Goal: Find specific page/section: Find specific page/section

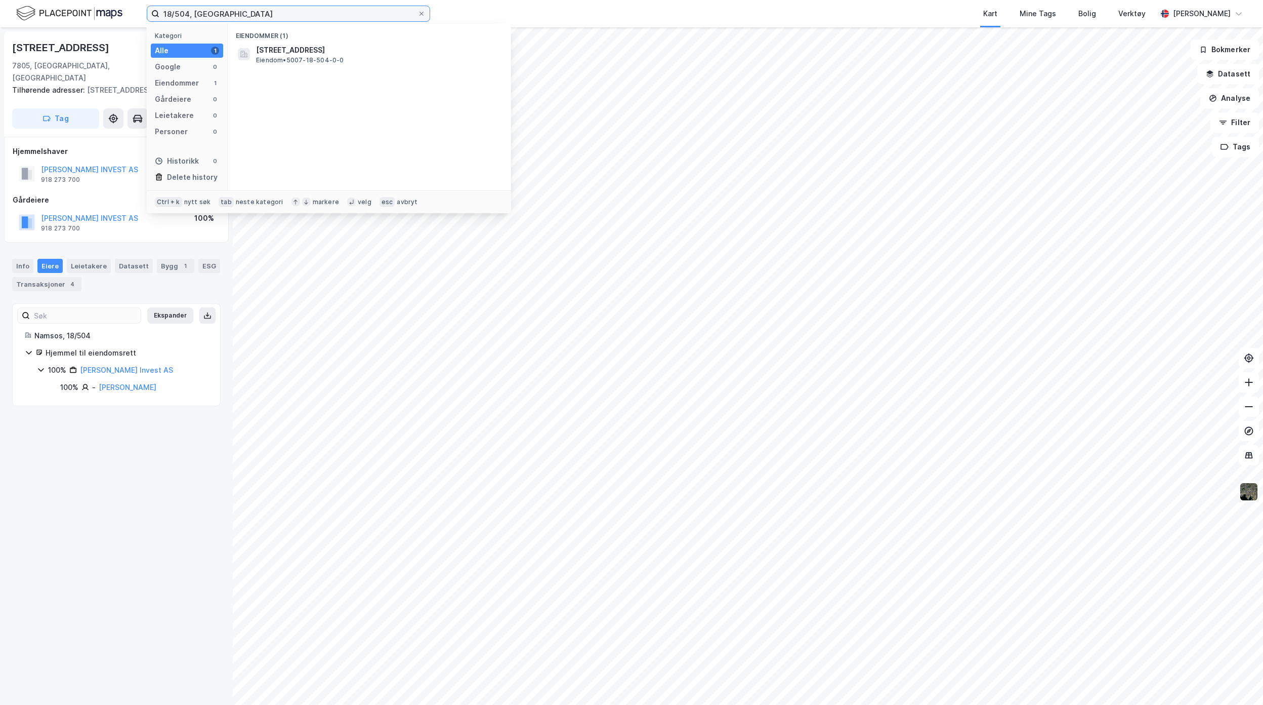
drag, startPoint x: 259, startPoint y: 20, endPoint x: -71, endPoint y: 1, distance: 330.6
click at [0, 1] on html "18/504, Namsos Kategori Alle 1 Google 0 Eiendommer 1 Gårdeiere 0 Leietakere 0 P…" at bounding box center [631, 352] width 1263 height 705
type input "92/498, råde"
click at [290, 54] on span "3112-92-498-0-0" at bounding box center [289, 50] width 66 height 12
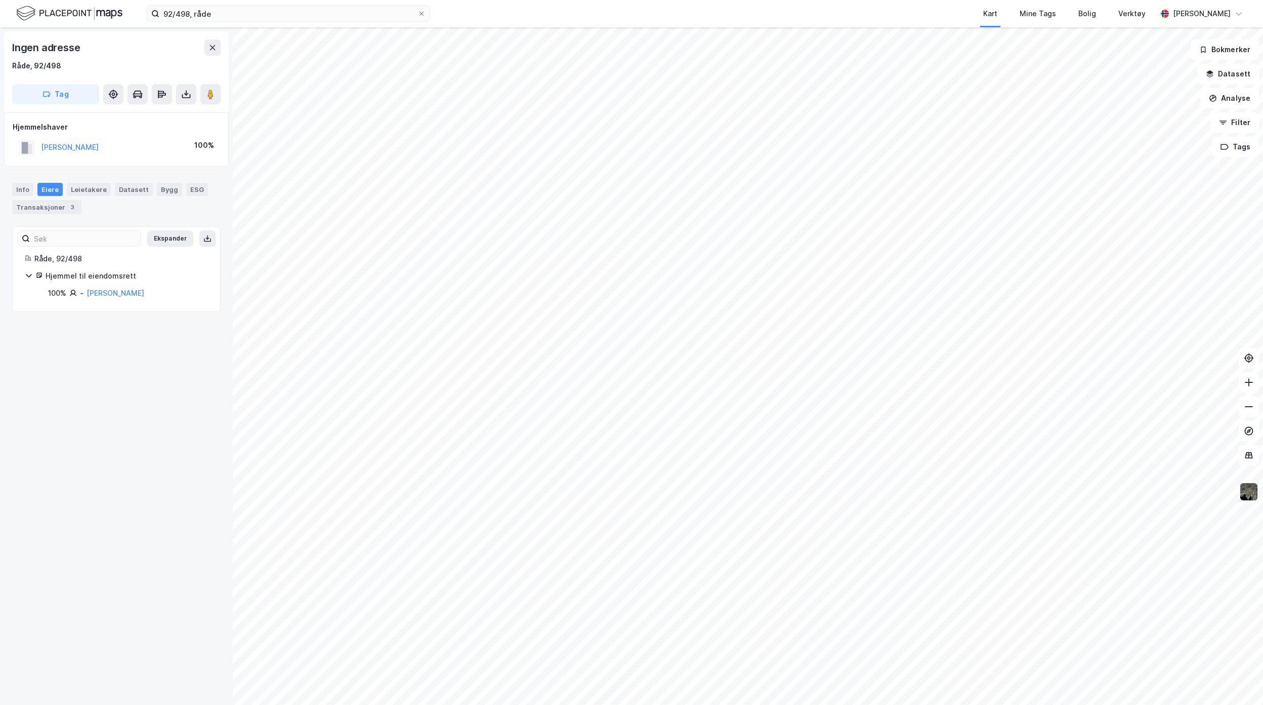
click at [1246, 501] on img at bounding box center [1249, 491] width 19 height 19
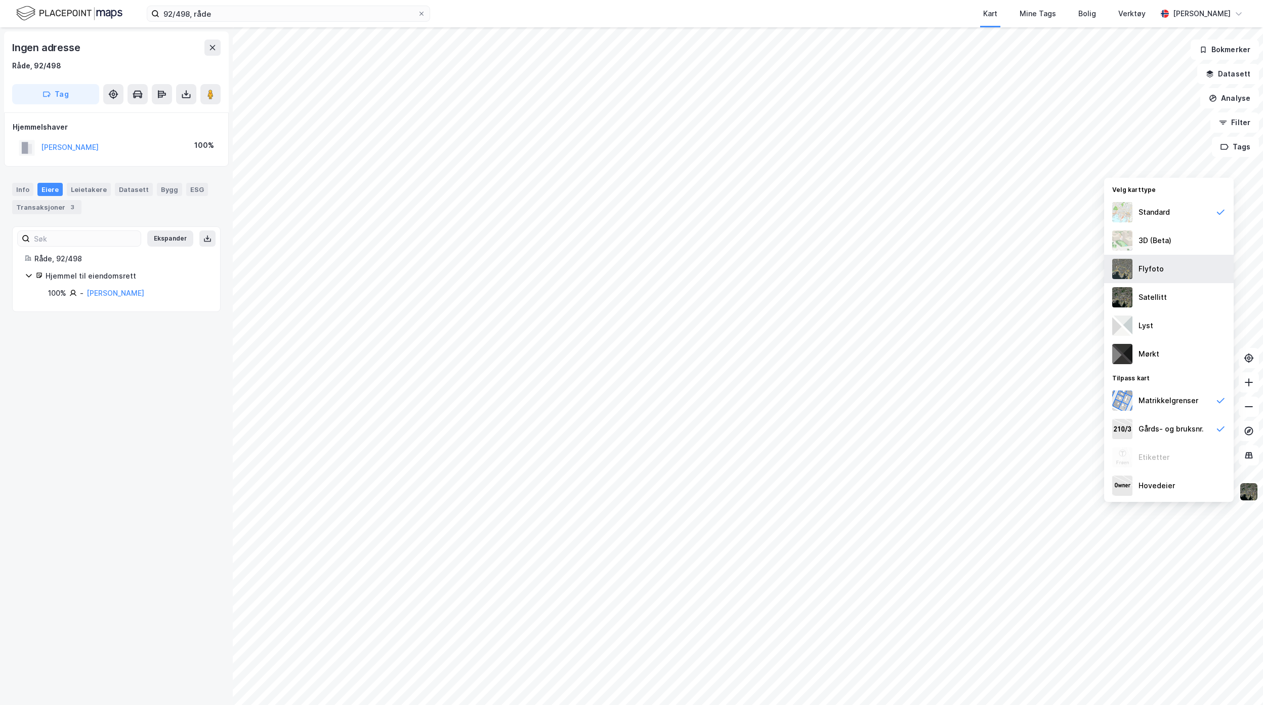
click at [1169, 272] on div "Flyfoto" at bounding box center [1169, 269] width 130 height 28
drag, startPoint x: 149, startPoint y: 8, endPoint x: 133, endPoint y: 11, distance: 16.5
click at [136, 9] on div "92/498, råde Kart Mine Tags Bolig Verktøy [PERSON_NAME]" at bounding box center [631, 13] width 1263 height 27
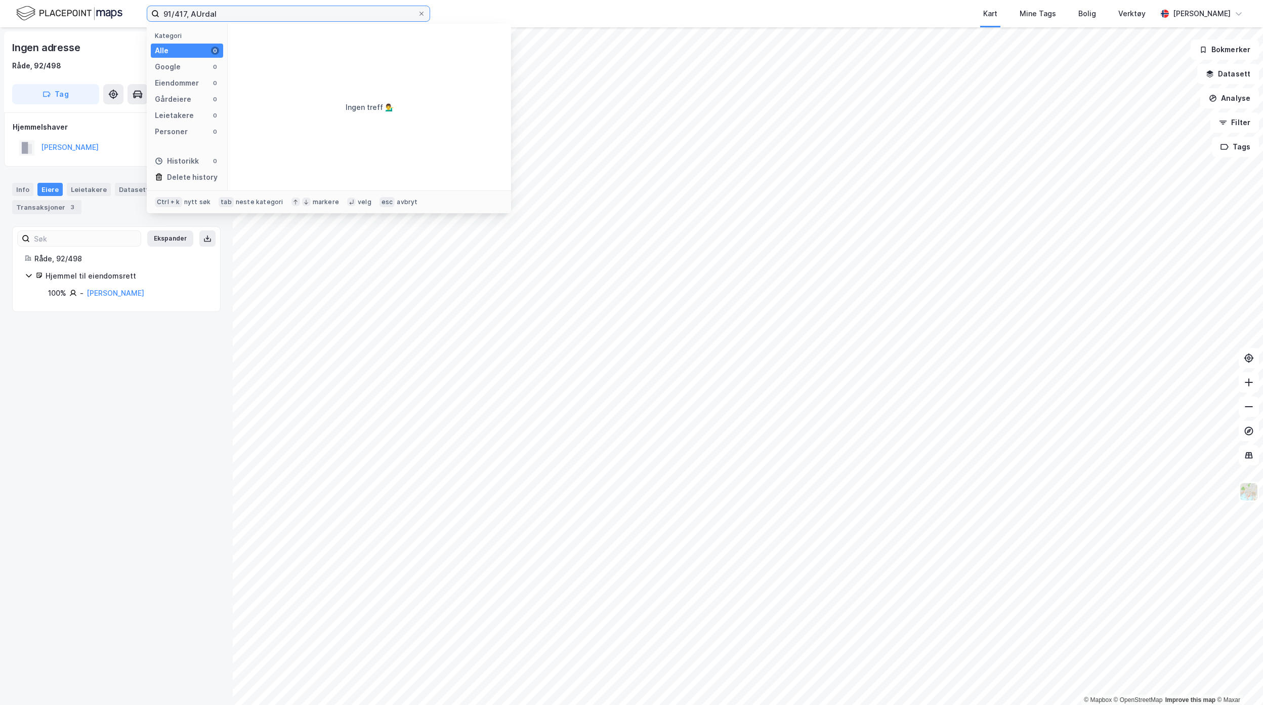
drag, startPoint x: 243, startPoint y: 16, endPoint x: 196, endPoint y: 17, distance: 46.6
click at [196, 17] on input "91/417, AUrdal" at bounding box center [288, 13] width 258 height 15
type input "91/417, [GEOGRAPHIC_DATA]"
drag, startPoint x: 225, startPoint y: 16, endPoint x: 152, endPoint y: 15, distance: 72.4
click at [152, 15] on label "91/417, [GEOGRAPHIC_DATA]" at bounding box center [288, 14] width 283 height 16
